Goal: Task Accomplishment & Management: Use online tool/utility

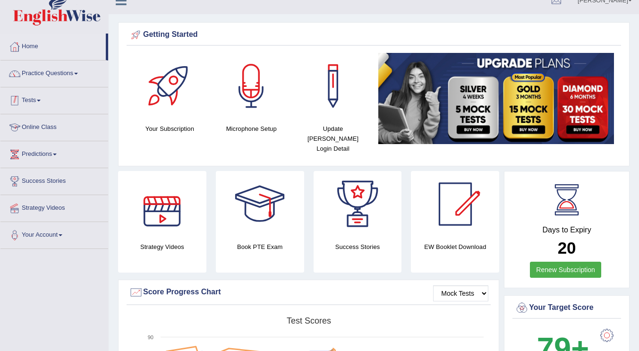
scroll to position [12, 0]
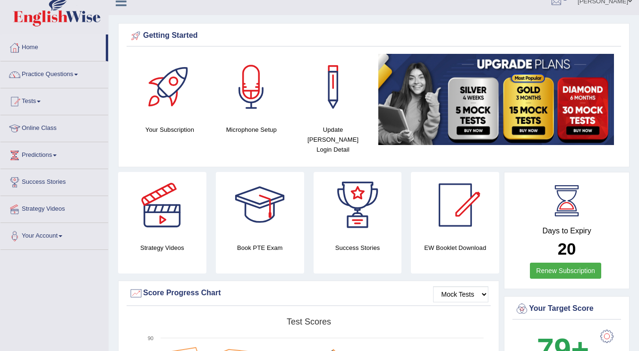
click at [36, 51] on link "Home" at bounding box center [52, 46] width 105 height 24
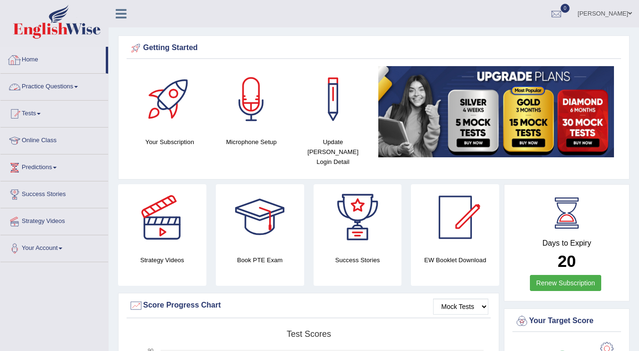
click at [54, 85] on link "Practice Questions" at bounding box center [54, 86] width 108 height 24
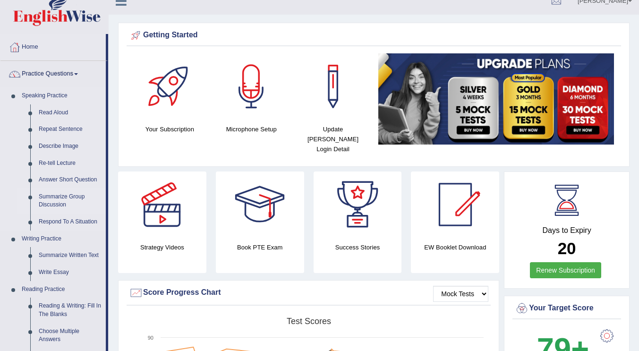
scroll to position [13, 0]
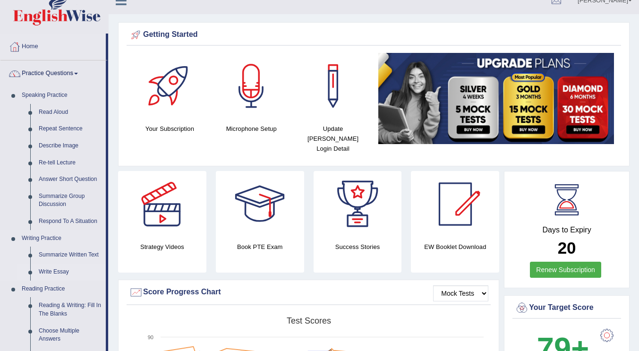
click at [53, 270] on link "Write Essay" at bounding box center [69, 271] width 71 height 17
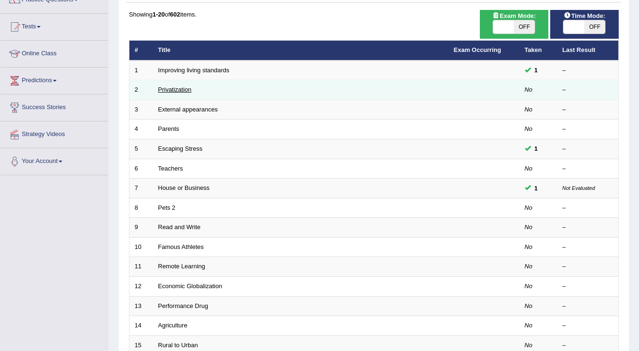
scroll to position [87, 0]
click at [172, 88] on link "Privatization" at bounding box center [175, 89] width 34 height 7
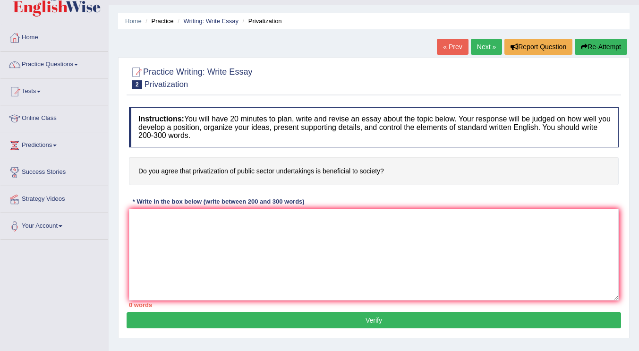
scroll to position [23, 0]
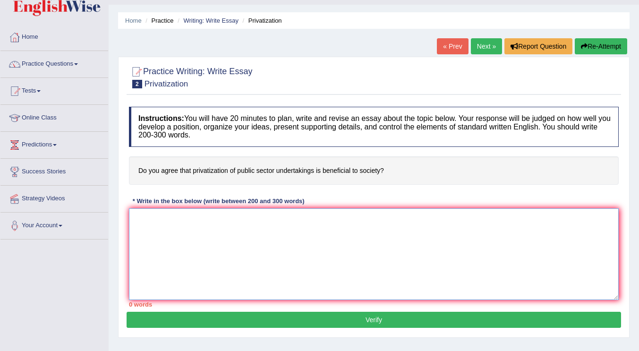
click at [211, 250] on textarea at bounding box center [374, 254] width 490 height 92
type textarea "T"
paste textarea "Writing The increasing influence of (essay topic) on our lives has ignited nume…"
type textarea "Writing The increasing influence of (essay topic) on our lives has ignited nume…"
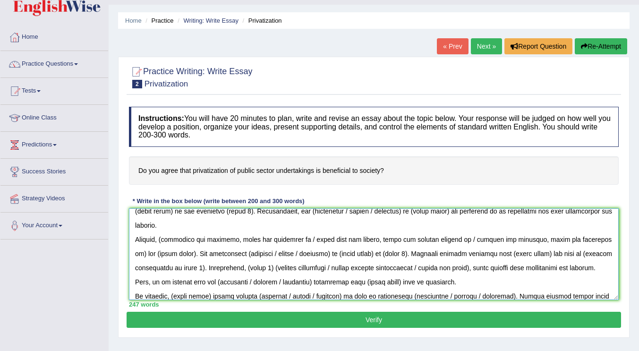
scroll to position [0, 0]
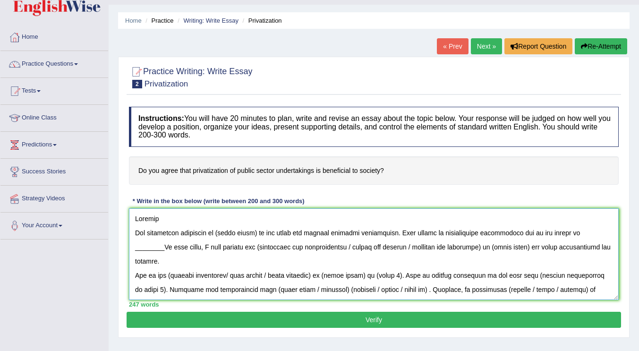
drag, startPoint x: 166, startPoint y: 221, endPoint x: 107, endPoint y: 209, distance: 59.8
click at [107, 209] on div "Toggle navigation Home Practice Questions Speaking Practice Read Aloud Repeat S…" at bounding box center [319, 222] width 639 height 491
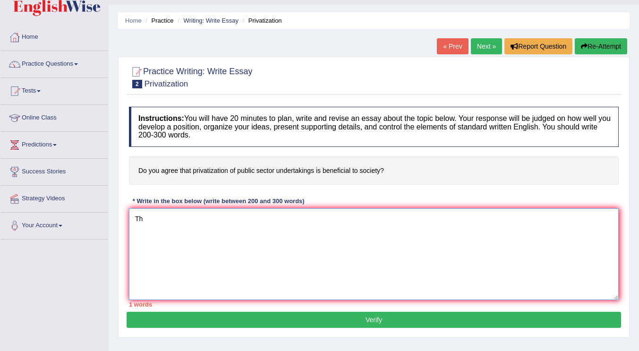
type textarea "T"
click at [107, 209] on link "Strategy Videos" at bounding box center [54, 198] width 108 height 24
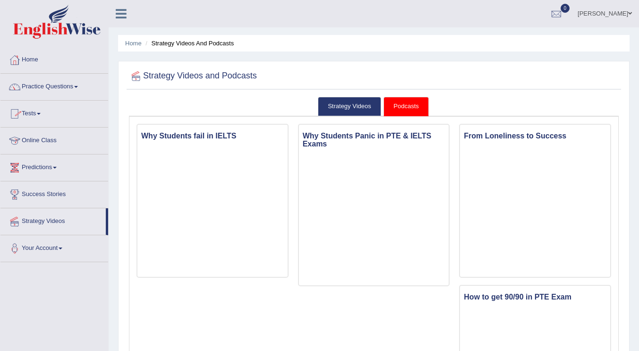
click at [77, 87] on link "Practice Questions" at bounding box center [54, 86] width 108 height 24
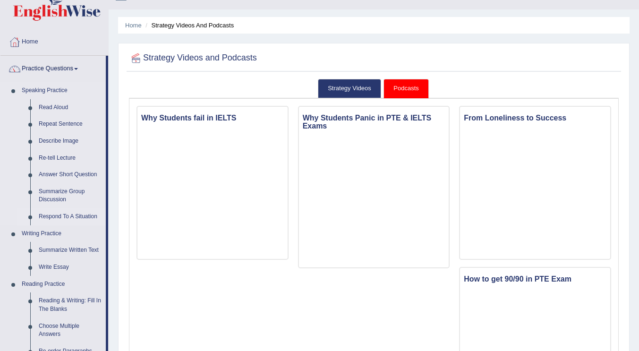
scroll to position [56, 0]
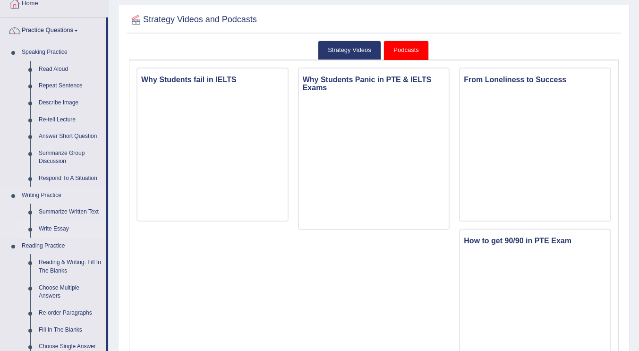
click at [56, 229] on link "Write Essay" at bounding box center [69, 228] width 71 height 17
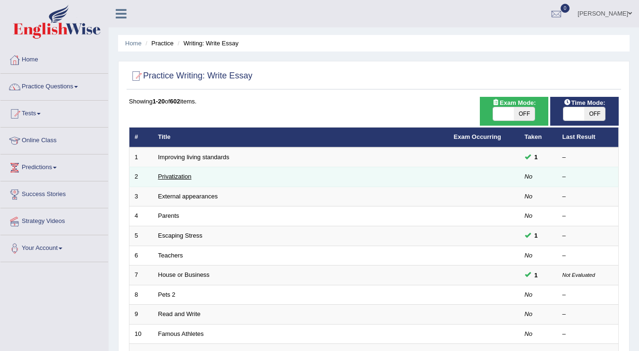
click at [170, 177] on link "Privatization" at bounding box center [175, 176] width 34 height 7
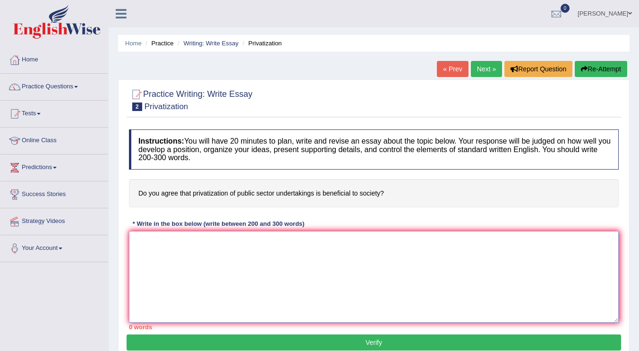
click at [262, 271] on textarea at bounding box center [374, 277] width 490 height 92
click at [485, 69] on link "Next »" at bounding box center [486, 69] width 31 height 16
click at [230, 268] on textarea at bounding box center [374, 277] width 490 height 92
paste textarea "Writing The increasing influence of (essay topic) on our lives has ignited nume…"
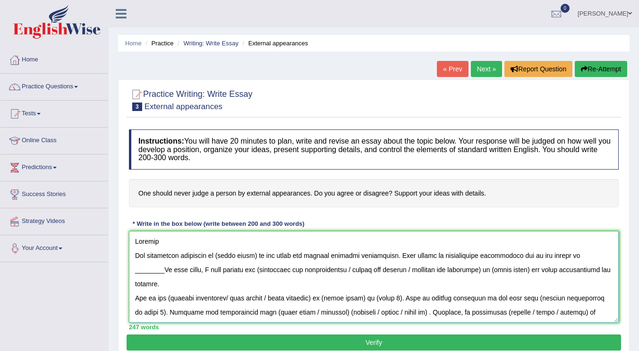
drag, startPoint x: 176, startPoint y: 245, endPoint x: 99, endPoint y: 234, distance: 77.7
click at [99, 234] on div "Toggle navigation Home Practice Questions Speaking Practice Read Aloud Repeat S…" at bounding box center [319, 245] width 639 height 491
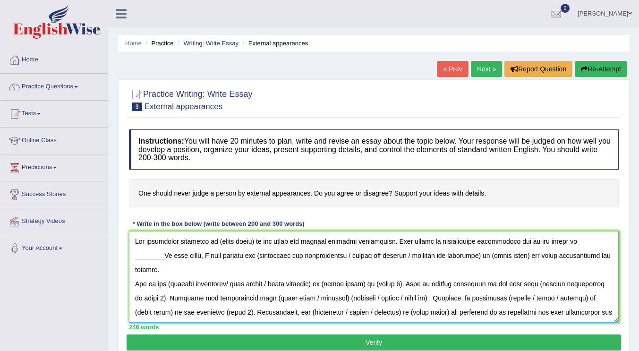
drag, startPoint x: 254, startPoint y: 241, endPoint x: 217, endPoint y: 243, distance: 37.8
click at [217, 243] on textarea at bounding box center [374, 277] width 490 height 92
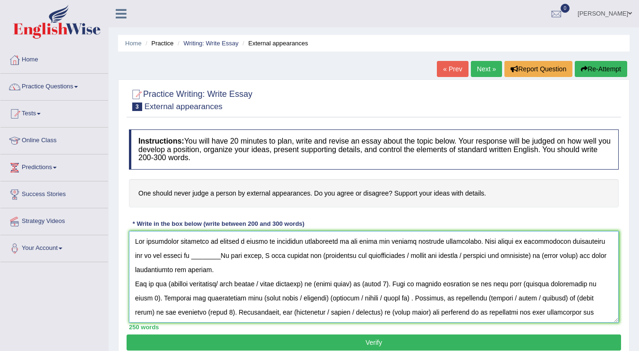
click at [207, 257] on textarea at bounding box center [374, 277] width 490 height 92
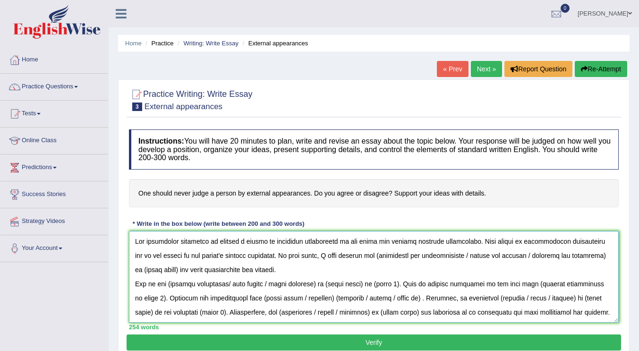
drag, startPoint x: 364, startPoint y: 257, endPoint x: 520, endPoint y: 257, distance: 156.7
click at [520, 257] on textarea at bounding box center [374, 277] width 490 height 92
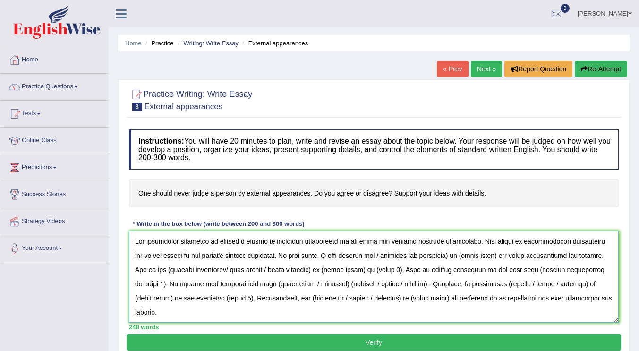
click at [365, 254] on textarea at bounding box center [374, 277] width 490 height 92
click at [436, 255] on textarea at bounding box center [374, 277] width 490 height 92
drag, startPoint x: 480, startPoint y: 255, endPoint x: 443, endPoint y: 260, distance: 37.6
click at [443, 260] on textarea at bounding box center [374, 277] width 490 height 92
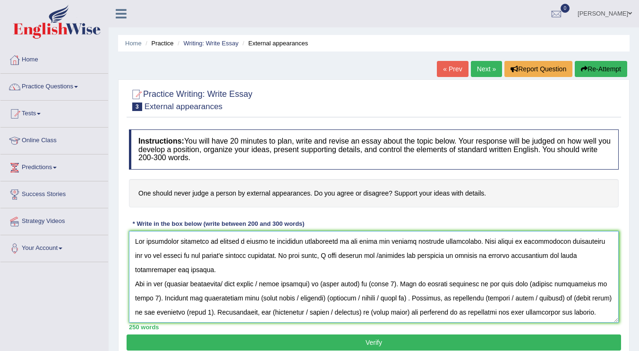
scroll to position [24, 0]
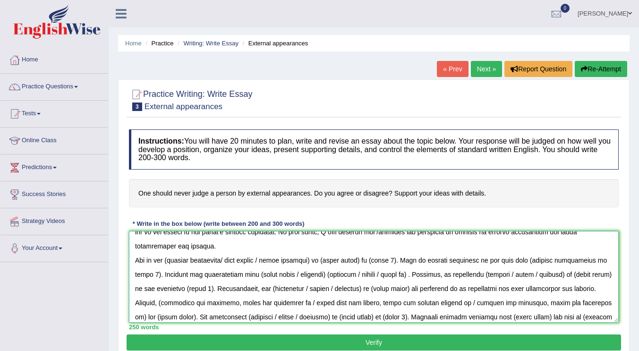
drag, startPoint x: 267, startPoint y: 259, endPoint x: 167, endPoint y: 261, distance: 100.1
click at [167, 261] on textarea at bounding box center [374, 277] width 490 height 92
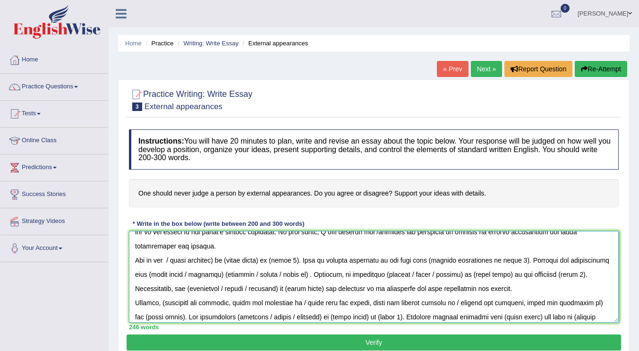
click at [172, 259] on textarea at bounding box center [374, 277] width 490 height 92
click at [215, 262] on textarea at bounding box center [374, 277] width 490 height 92
drag, startPoint x: 243, startPoint y: 261, endPoint x: 223, endPoint y: 262, distance: 20.3
click at [223, 262] on textarea at bounding box center [374, 277] width 490 height 92
click at [237, 260] on textarea at bounding box center [374, 277] width 490 height 92
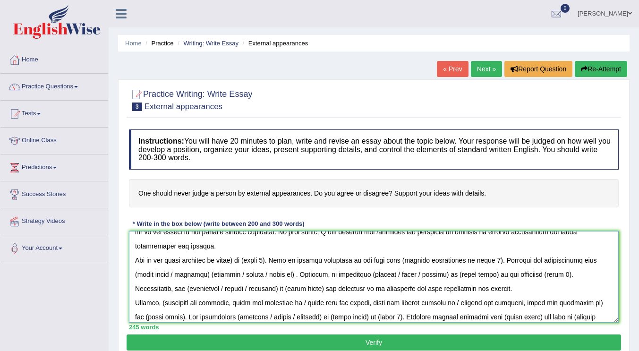
click at [237, 260] on textarea at bounding box center [374, 277] width 490 height 92
click at [270, 260] on textarea at bounding box center [374, 277] width 490 height 92
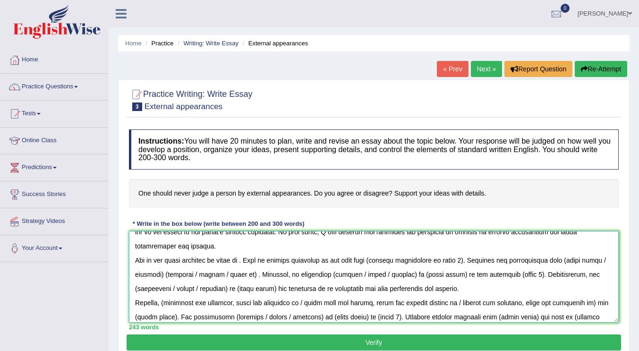
scroll to position [38, 0]
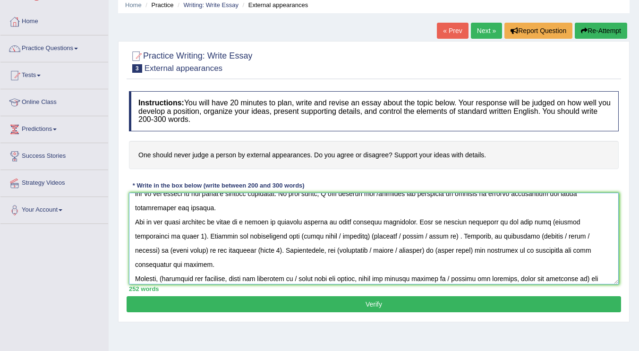
drag, startPoint x: 601, startPoint y: 220, endPoint x: 534, endPoint y: 219, distance: 66.6
click at [534, 219] on textarea at bounding box center [374, 239] width 490 height 92
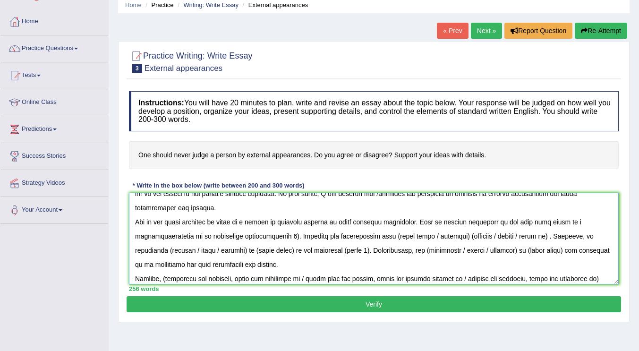
click at [282, 235] on textarea at bounding box center [374, 239] width 490 height 92
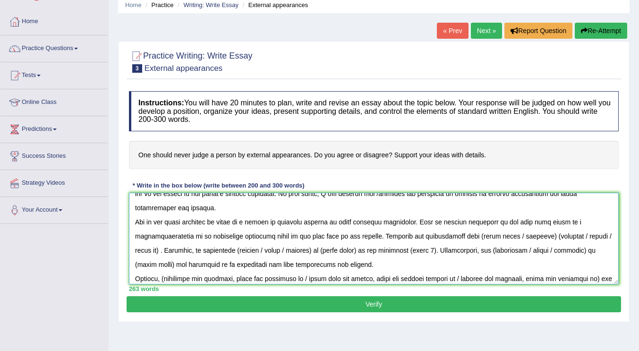
drag, startPoint x: 476, startPoint y: 237, endPoint x: 603, endPoint y: 234, distance: 127.0
click at [603, 234] on textarea at bounding box center [374, 239] width 490 height 92
click at [479, 235] on textarea at bounding box center [374, 239] width 490 height 92
click at [500, 238] on textarea at bounding box center [374, 239] width 490 height 92
drag, startPoint x: 207, startPoint y: 252, endPoint x: 251, endPoint y: 251, distance: 44.4
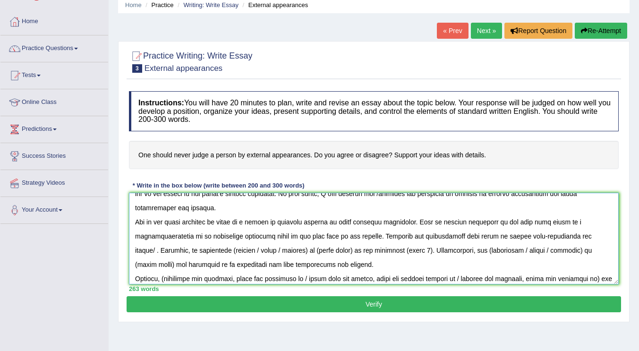
click at [251, 251] on textarea at bounding box center [374, 239] width 490 height 92
click at [207, 249] on textarea at bounding box center [374, 239] width 490 height 92
drag, startPoint x: 279, startPoint y: 251, endPoint x: 240, endPoint y: 253, distance: 38.3
click at [240, 253] on textarea at bounding box center [374, 239] width 490 height 92
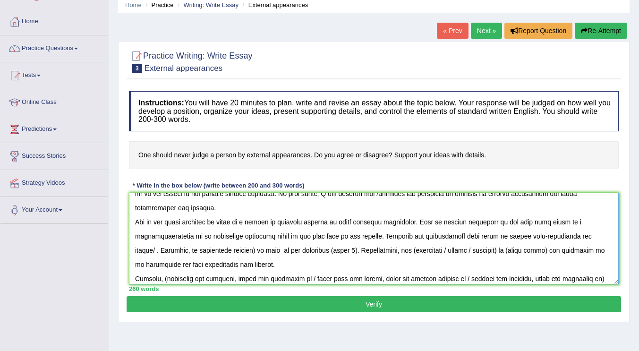
drag, startPoint x: 319, startPoint y: 251, endPoint x: 290, endPoint y: 253, distance: 29.4
click at [290, 253] on textarea at bounding box center [374, 239] width 490 height 92
drag, startPoint x: 441, startPoint y: 251, endPoint x: 375, endPoint y: 252, distance: 66.6
click at [375, 252] on textarea at bounding box center [374, 239] width 490 height 92
click at [232, 252] on textarea at bounding box center [374, 239] width 490 height 92
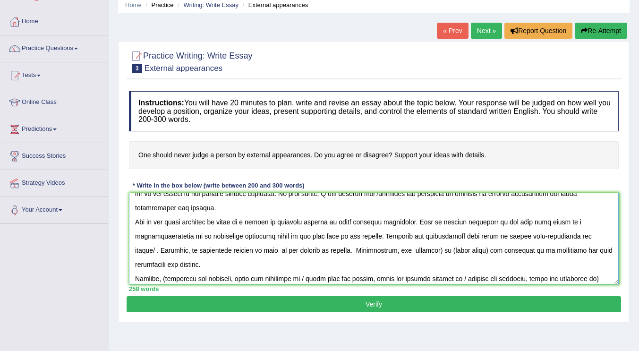
click at [316, 250] on textarea at bounding box center [374, 239] width 490 height 92
click at [382, 250] on textarea at bounding box center [374, 239] width 490 height 92
click at [527, 250] on textarea at bounding box center [374, 239] width 490 height 92
drag, startPoint x: 573, startPoint y: 250, endPoint x: 534, endPoint y: 254, distance: 38.9
click at [534, 254] on textarea at bounding box center [374, 239] width 490 height 92
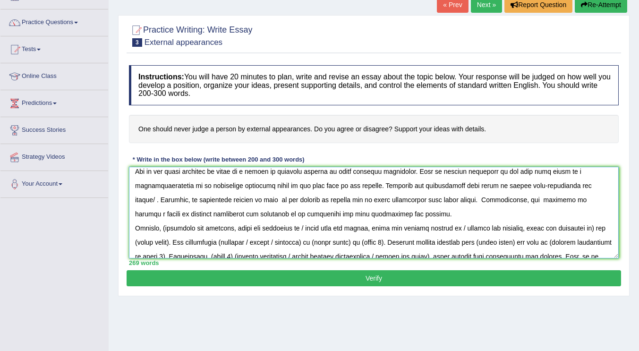
scroll to position [51, 0]
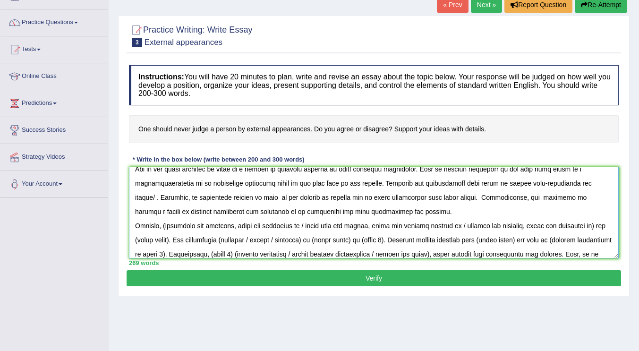
drag, startPoint x: 209, startPoint y: 227, endPoint x: 396, endPoint y: 213, distance: 187.9
click at [396, 213] on textarea at bounding box center [374, 213] width 490 height 92
click at [471, 223] on textarea at bounding box center [374, 213] width 490 height 92
drag, startPoint x: 456, startPoint y: 225, endPoint x: 165, endPoint y: 227, distance: 291.3
click at [165, 227] on textarea at bounding box center [374, 213] width 490 height 92
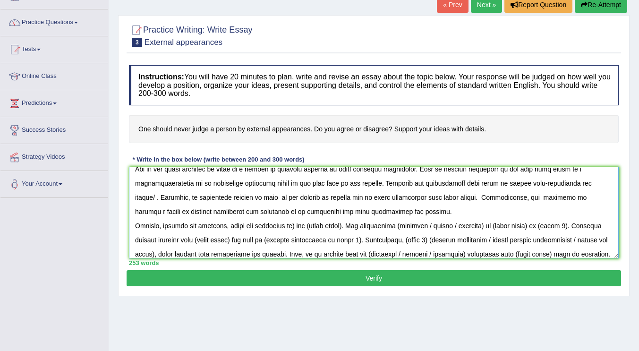
click at [294, 226] on textarea at bounding box center [374, 213] width 490 height 92
click at [336, 226] on textarea at bounding box center [374, 213] width 490 height 92
click at [290, 227] on textarea at bounding box center [374, 213] width 490 height 92
click at [306, 227] on textarea at bounding box center [374, 213] width 490 height 92
click at [337, 225] on textarea at bounding box center [374, 213] width 490 height 92
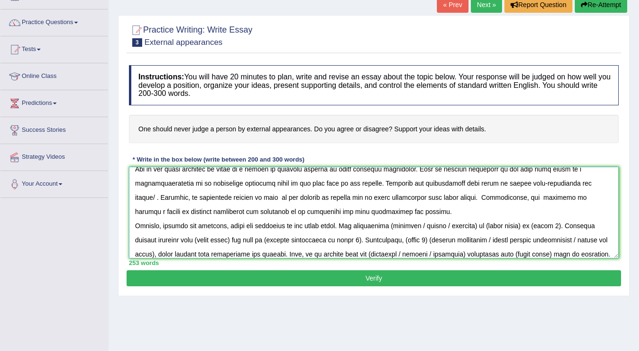
drag, startPoint x: 441, startPoint y: 224, endPoint x: 385, endPoint y: 225, distance: 56.2
click at [385, 225] on textarea at bounding box center [374, 213] width 490 height 92
click at [413, 225] on textarea at bounding box center [374, 213] width 490 height 92
drag, startPoint x: 457, startPoint y: 223, endPoint x: 411, endPoint y: 228, distance: 45.6
click at [411, 228] on textarea at bounding box center [374, 213] width 490 height 92
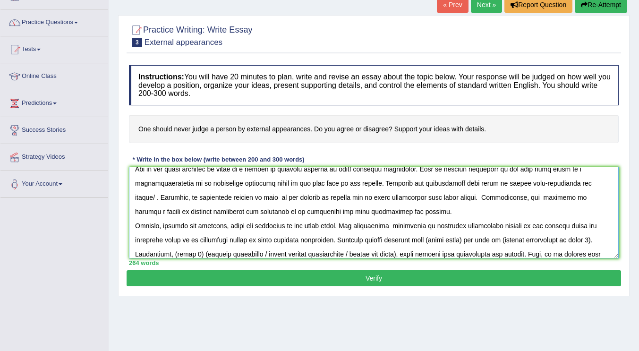
drag, startPoint x: 460, startPoint y: 239, endPoint x: 422, endPoint y: 240, distance: 38.2
click at [422, 240] on textarea at bounding box center [374, 213] width 490 height 92
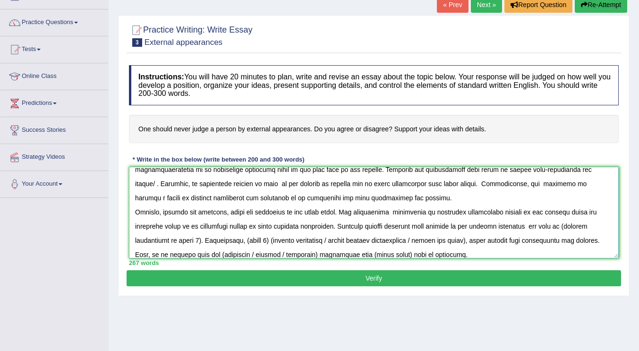
drag, startPoint x: 559, startPoint y: 226, endPoint x: 577, endPoint y: 229, distance: 18.2
click at [577, 229] on textarea at bounding box center [374, 213] width 490 height 92
click at [520, 227] on textarea at bounding box center [374, 213] width 490 height 92
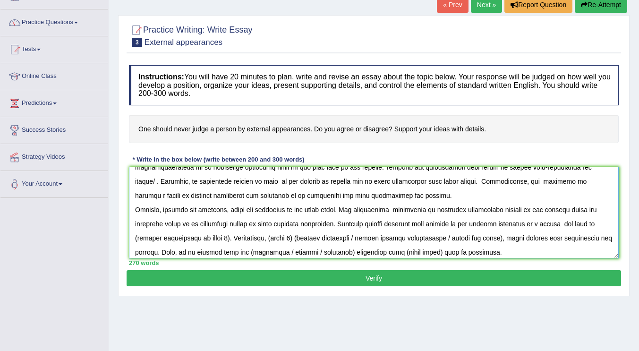
scroll to position [70, 0]
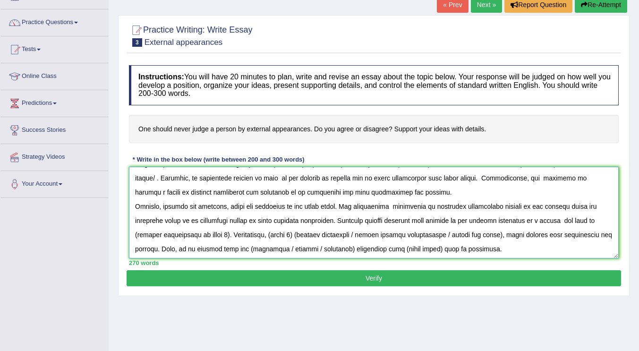
drag, startPoint x: 224, startPoint y: 237, endPoint x: 131, endPoint y: 238, distance: 93.0
click at [131, 238] on textarea at bounding box center [374, 213] width 490 height 92
click at [416, 207] on textarea at bounding box center [374, 213] width 490 height 92
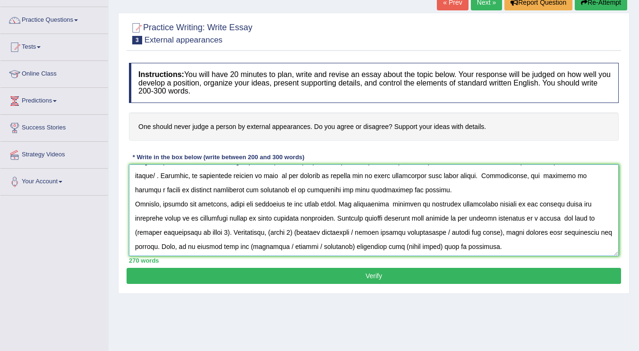
scroll to position [67, 0]
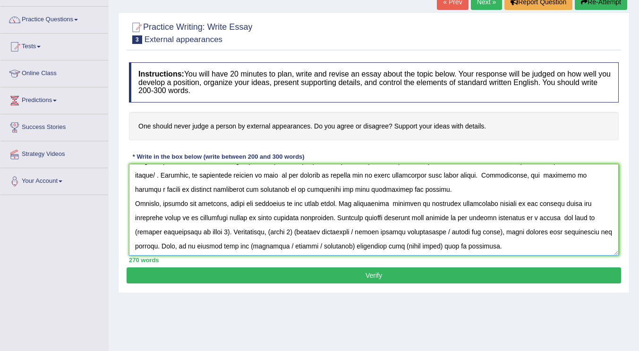
click at [591, 219] on textarea at bounding box center [374, 210] width 490 height 92
drag, startPoint x: 280, startPoint y: 231, endPoint x: 200, endPoint y: 230, distance: 79.8
click at [200, 230] on textarea at bounding box center [374, 210] width 490 height 92
drag, startPoint x: 267, startPoint y: 233, endPoint x: 245, endPoint y: 233, distance: 22.2
click at [245, 233] on textarea at bounding box center [374, 210] width 490 height 92
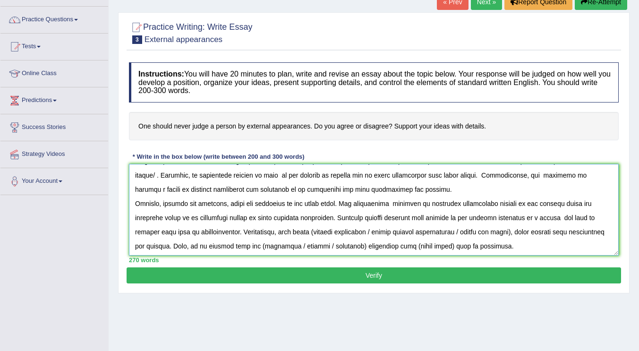
click at [276, 233] on textarea at bounding box center [374, 210] width 490 height 92
drag, startPoint x: 385, startPoint y: 218, endPoint x: 200, endPoint y: 234, distance: 185.3
click at [200, 234] on textarea at bounding box center [374, 210] width 490 height 92
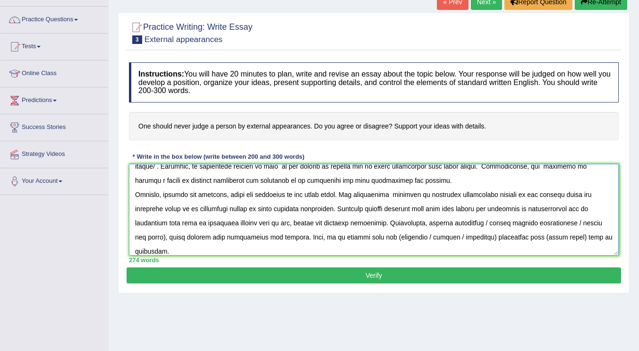
scroll to position [79, 0]
click at [385, 221] on textarea at bounding box center [374, 210] width 490 height 92
drag, startPoint x: 536, startPoint y: 221, endPoint x: 385, endPoint y: 221, distance: 151.6
click at [385, 221] on textarea at bounding box center [374, 210] width 490 height 92
click at [584, 223] on textarea at bounding box center [374, 210] width 490 height 92
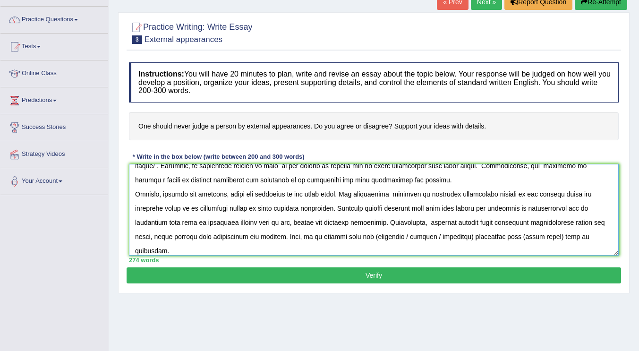
click at [564, 220] on textarea at bounding box center [374, 210] width 490 height 92
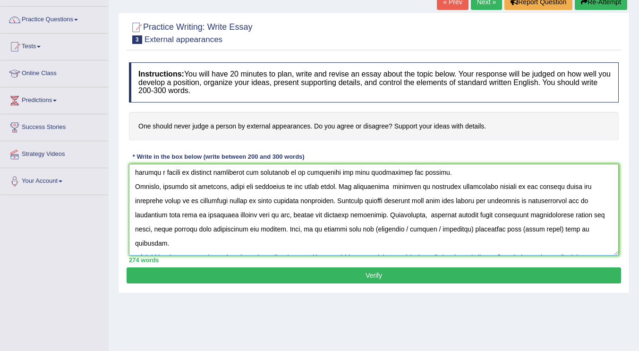
scroll to position [88, 0]
drag, startPoint x: 382, startPoint y: 228, endPoint x: 320, endPoint y: 226, distance: 62.8
click at [320, 226] on textarea at bounding box center [374, 210] width 490 height 92
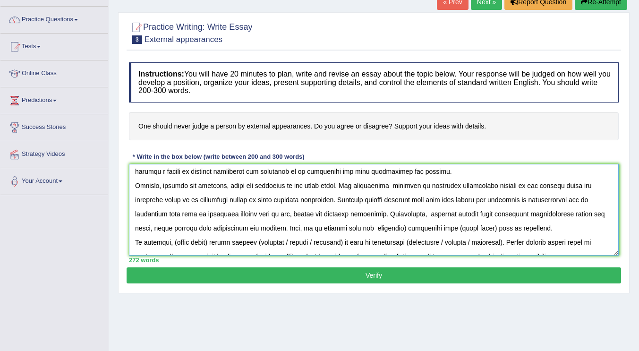
click at [349, 229] on textarea at bounding box center [374, 210] width 490 height 92
drag, startPoint x: 434, startPoint y: 229, endPoint x: 397, endPoint y: 232, distance: 37.8
click at [397, 232] on textarea at bounding box center [374, 210] width 490 height 92
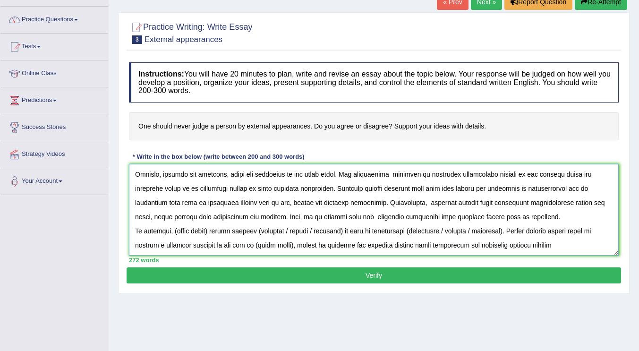
scroll to position [110, 0]
drag, startPoint x: 212, startPoint y: 222, endPoint x: 175, endPoint y: 227, distance: 38.0
click at [175, 227] on textarea at bounding box center [374, 210] width 490 height 92
click at [419, 205] on textarea at bounding box center [374, 210] width 490 height 92
drag, startPoint x: 205, startPoint y: 220, endPoint x: 174, endPoint y: 223, distance: 31.7
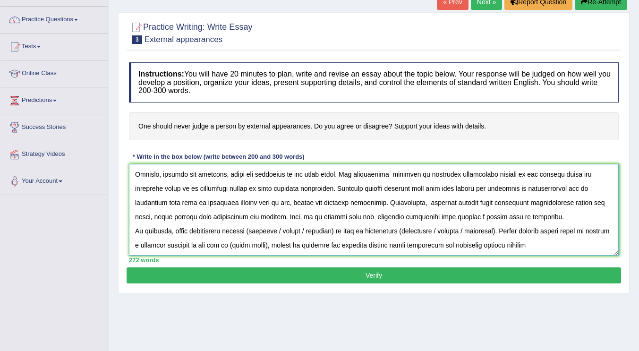
click at [174, 223] on textarea at bounding box center [374, 210] width 490 height 92
click at [175, 220] on textarea at bounding box center [374, 210] width 490 height 92
click at [176, 222] on textarea at bounding box center [374, 210] width 490 height 92
click at [251, 219] on textarea at bounding box center [374, 210] width 490 height 92
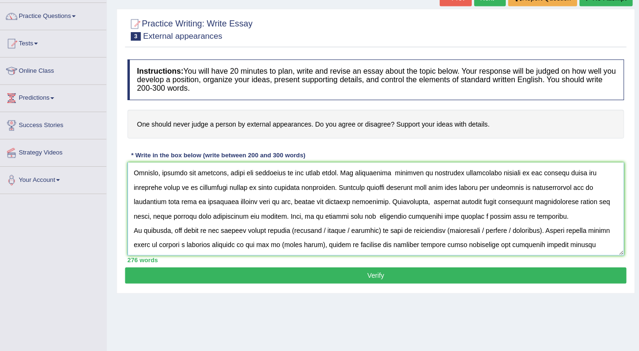
scroll to position [68, 0]
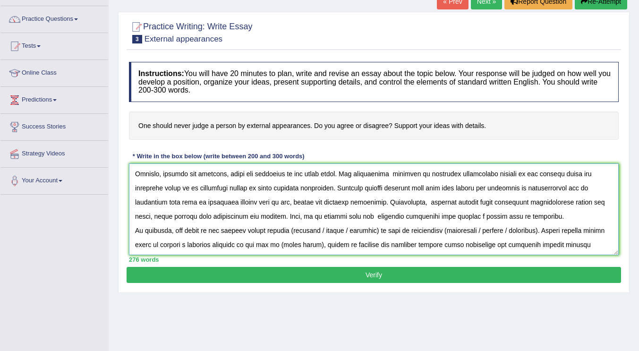
drag, startPoint x: 344, startPoint y: 218, endPoint x: 286, endPoint y: 219, distance: 57.6
click at [286, 219] on textarea at bounding box center [374, 209] width 490 height 92
click at [317, 219] on textarea at bounding box center [374, 209] width 490 height 92
drag, startPoint x: 440, startPoint y: 221, endPoint x: 375, endPoint y: 219, distance: 65.2
click at [375, 219] on textarea at bounding box center [374, 209] width 490 height 92
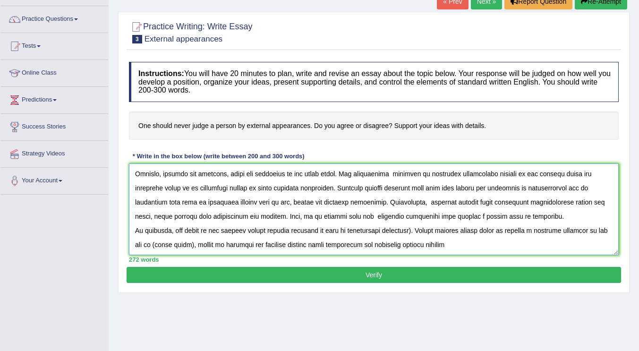
click at [406, 222] on textarea at bounding box center [374, 209] width 490 height 92
drag, startPoint x: 192, startPoint y: 230, endPoint x: 154, endPoint y: 230, distance: 37.8
click at [154, 230] on textarea at bounding box center [374, 209] width 490 height 92
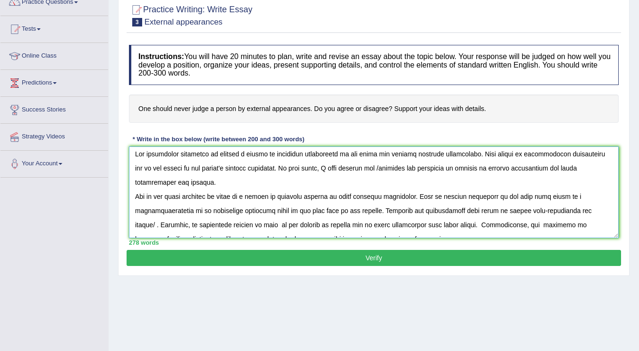
scroll to position [3, 0]
click at [366, 169] on textarea at bounding box center [374, 192] width 490 height 92
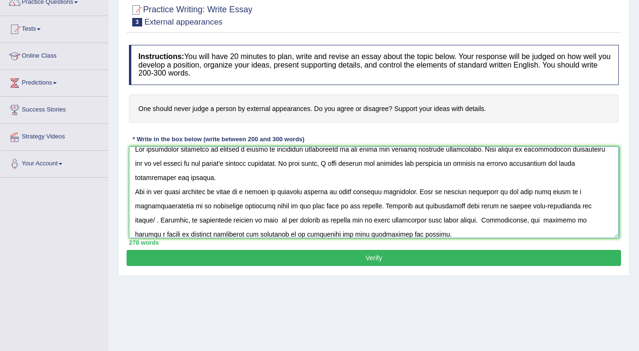
scroll to position [8, 0]
click at [601, 205] on textarea at bounding box center [374, 192] width 490 height 92
click at [475, 208] on textarea at bounding box center [374, 192] width 490 height 92
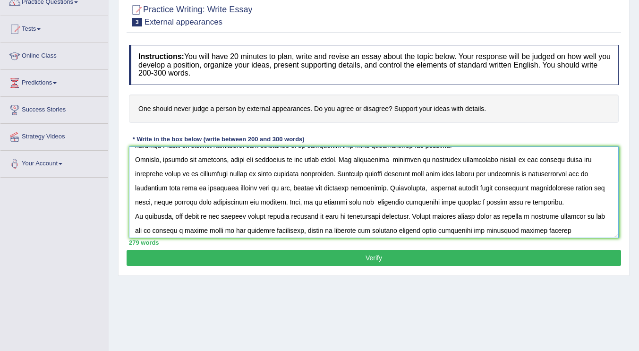
scroll to position [113, 0]
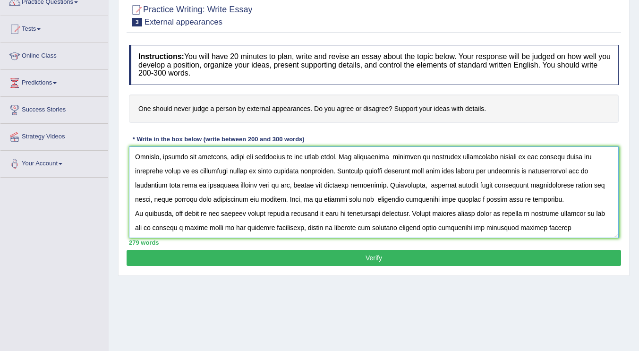
click at [564, 214] on textarea at bounding box center [374, 192] width 490 height 92
type textarea "The increasing influence of judging a person by externcal appearances on our li…"
click at [494, 256] on button "Verify" at bounding box center [374, 258] width 494 height 16
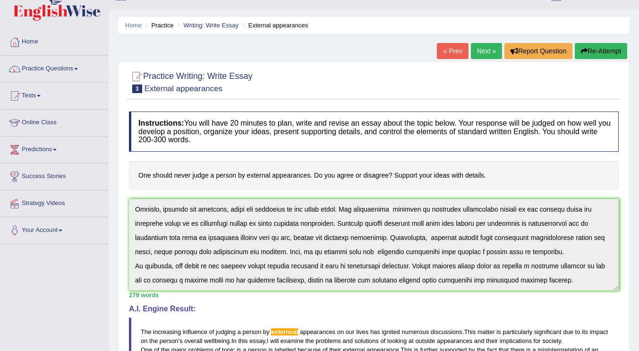
scroll to position [0, 0]
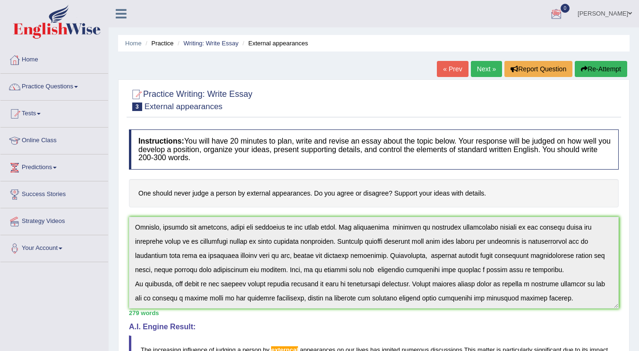
click at [45, 86] on link "Practice Questions" at bounding box center [54, 86] width 108 height 24
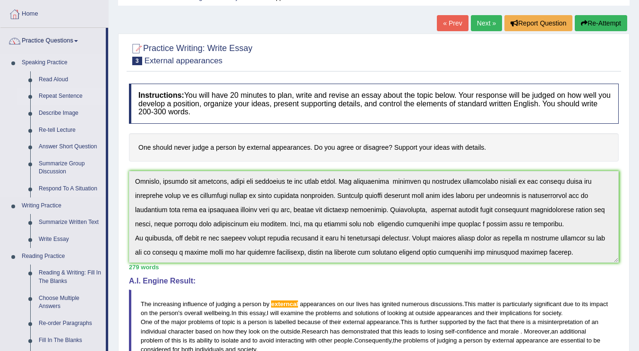
scroll to position [45, 0]
click at [78, 44] on link "Practice Questions" at bounding box center [52, 40] width 105 height 24
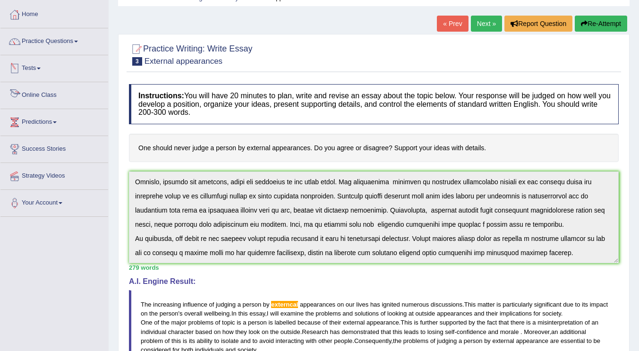
click at [42, 74] on link "Tests" at bounding box center [54, 67] width 108 height 24
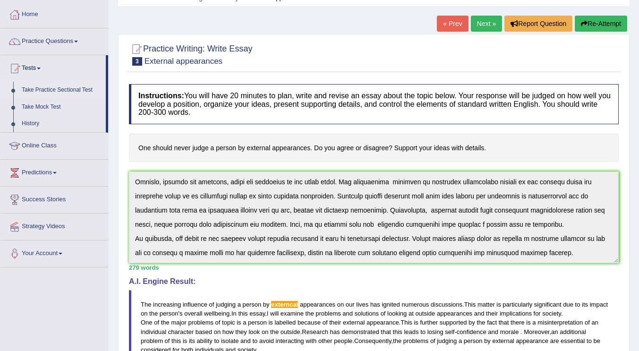
click at [44, 90] on link "Take Practice Sectional Test" at bounding box center [61, 90] width 88 height 17
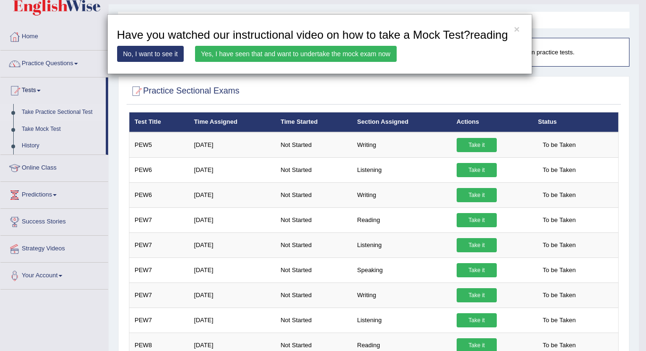
click at [356, 52] on link "Yes, I have seen that and want to undertake the mock exam now" at bounding box center [296, 54] width 202 height 16
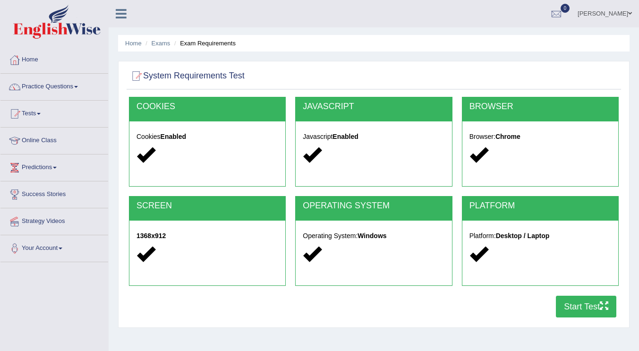
click at [563, 306] on button "Start Test" at bounding box center [586, 307] width 60 height 22
